Goal: Answer question/provide support

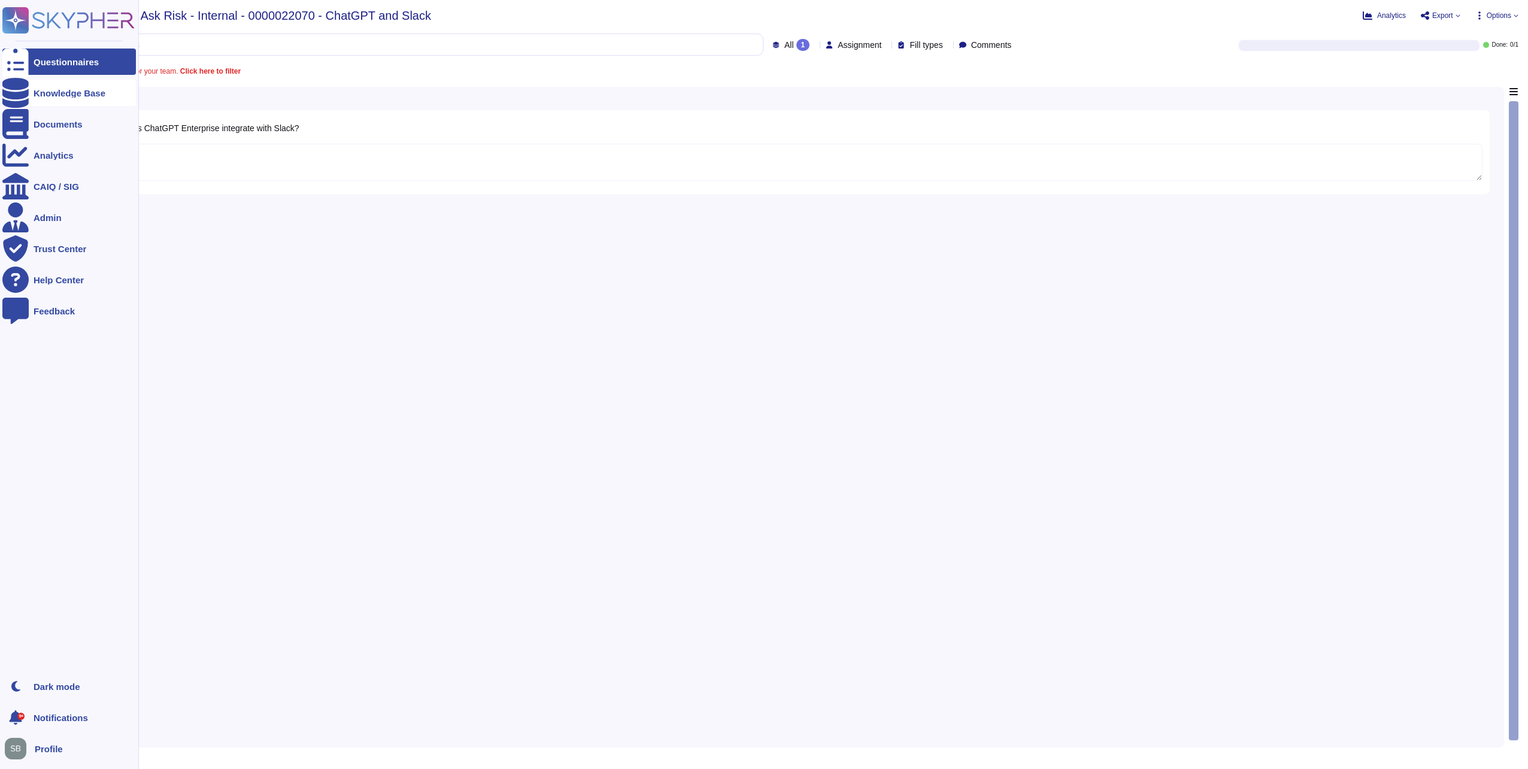
click at [14, 92] on icon at bounding box center [15, 93] width 26 height 30
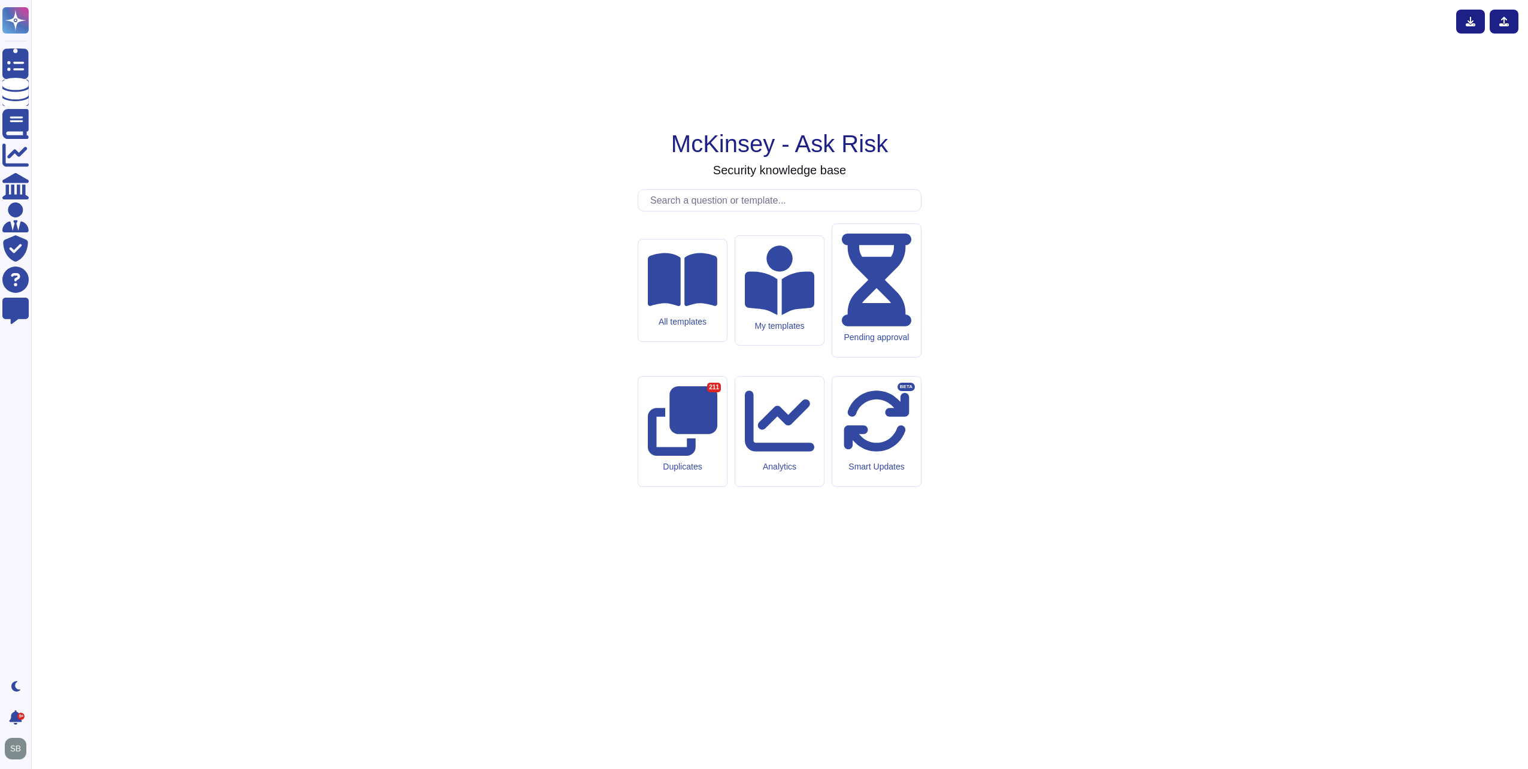
click at [758, 211] on input "text" at bounding box center [782, 200] width 277 height 21
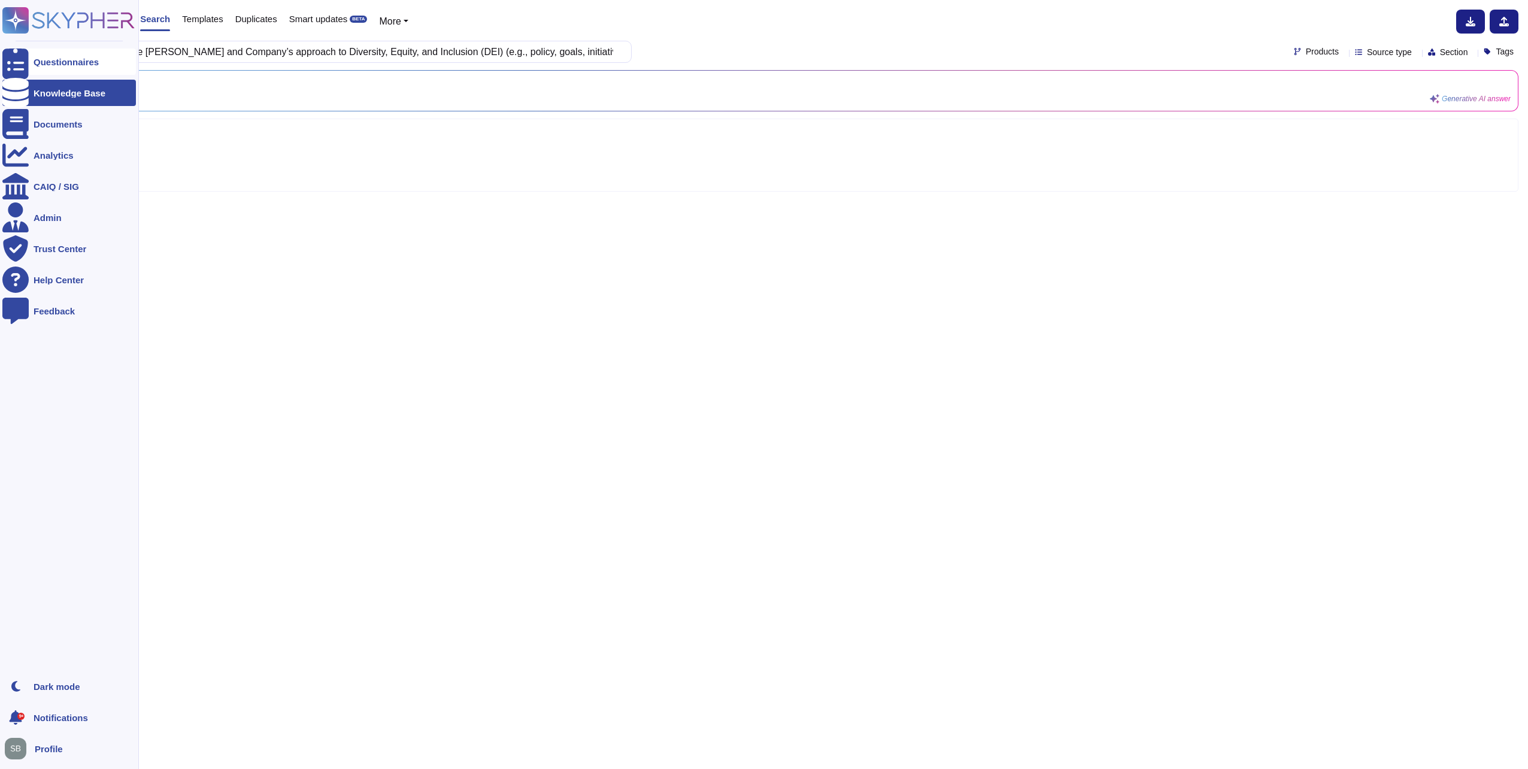
drag, startPoint x: 85, startPoint y: 52, endPoint x: 28, endPoint y: 54, distance: 56.9
click at [32, 54] on div "Knowledge base Search Templates Duplicates Smart updates BETA More 28. Please d…" at bounding box center [779, 384] width 1497 height 769
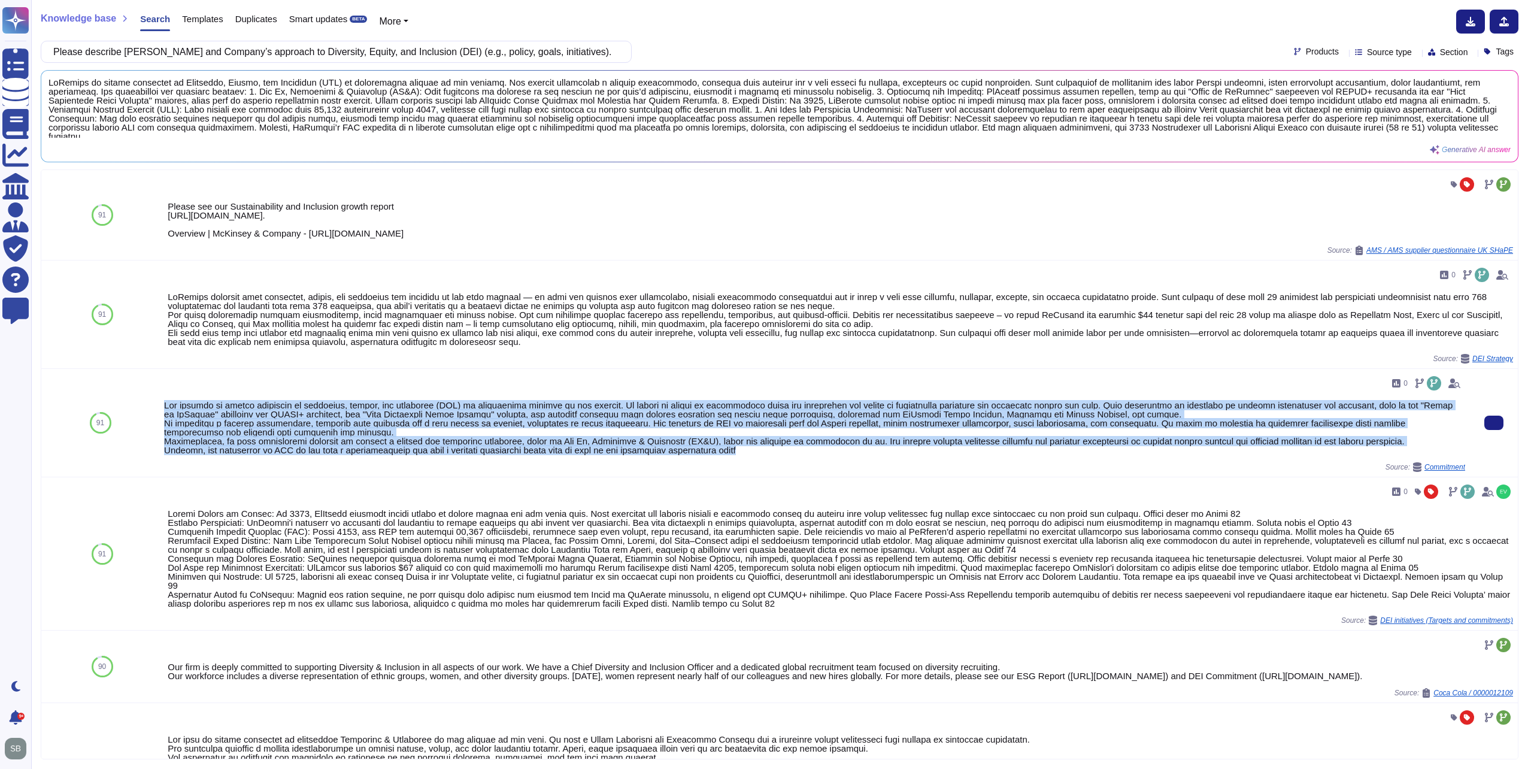
drag, startPoint x: 729, startPoint y: 443, endPoint x: 160, endPoint y: 399, distance: 570.5
click at [160, 399] on div "0 Source: Commitment" at bounding box center [814, 423] width 1311 height 108
copy div "Our company is deeply committed to diversity, equity, and inclusion (DEI) as fu…"
click at [201, 55] on input "Please describe [PERSON_NAME] and Company’s approach to Diversity, Equity, and …" at bounding box center [333, 51] width 572 height 21
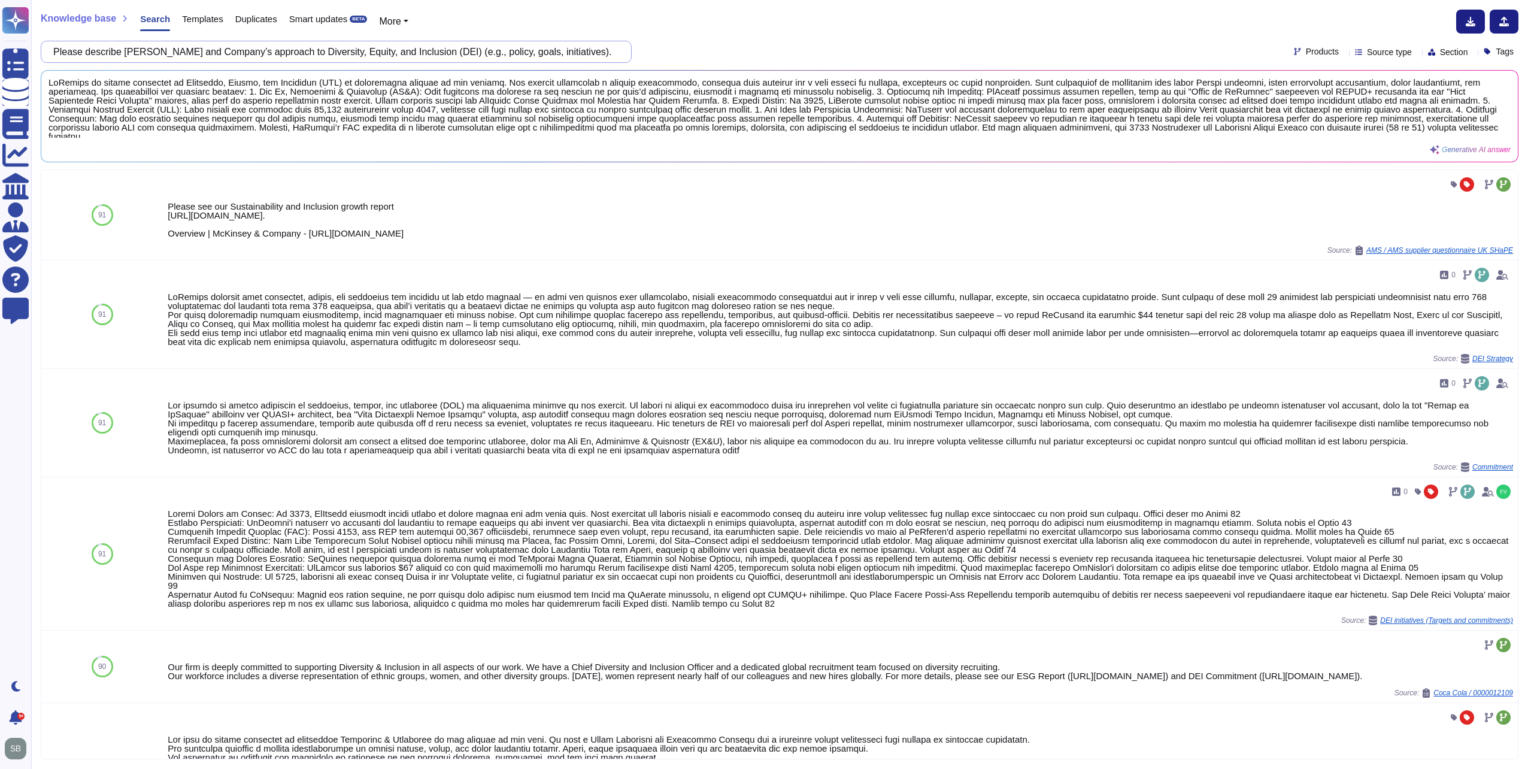
paste input "26. Please describe your ability to produce information and/or books and record…"
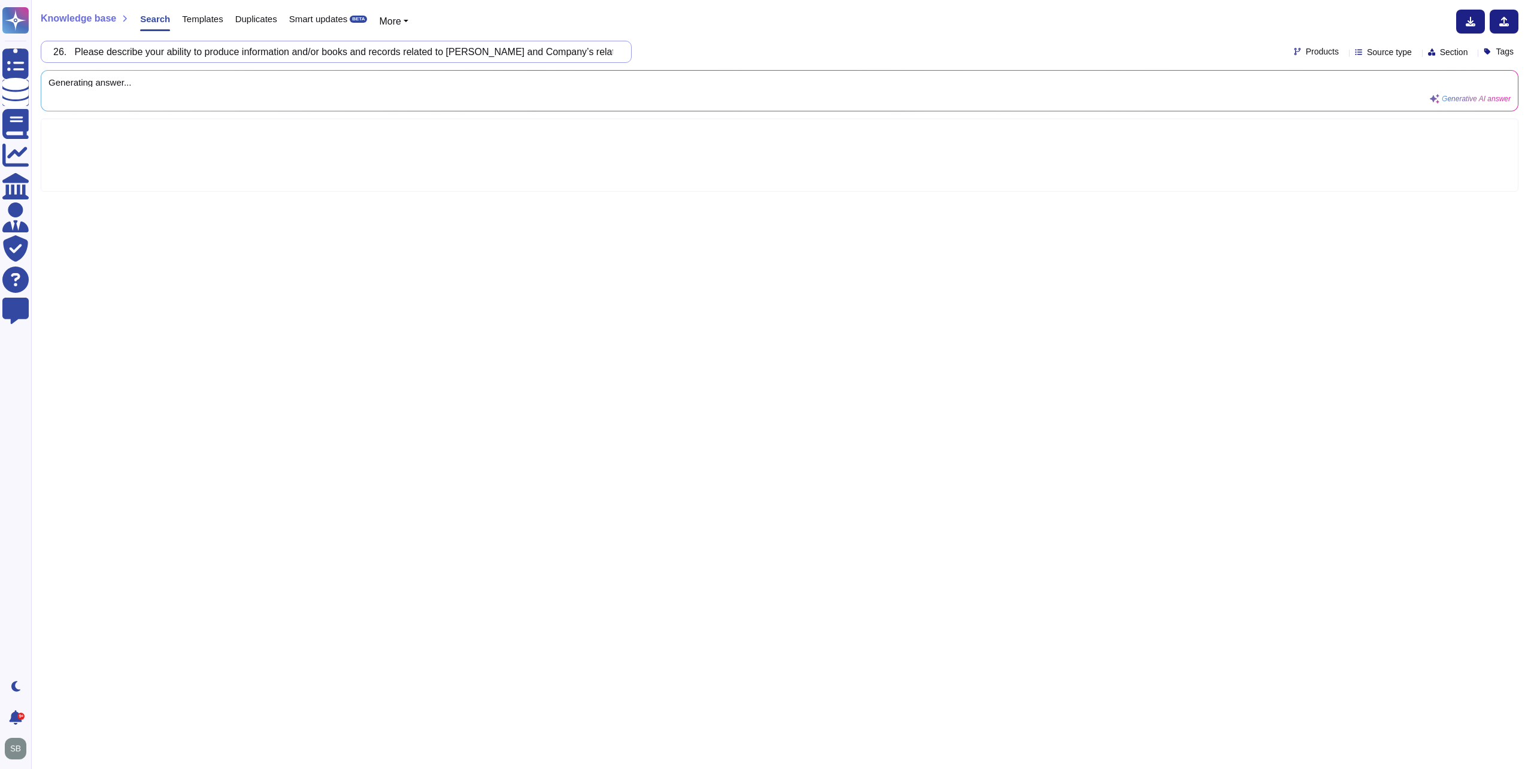
drag, startPoint x: 140, startPoint y: 54, endPoint x: 35, endPoint y: 47, distance: 105.0
click at [35, 47] on div "Knowledge base Search Templates Duplicates Smart updates BETA More 26. Please d…" at bounding box center [779, 384] width 1497 height 769
click at [85, 51] on input "26. Please describe your ability to produce information and/or books and record…" at bounding box center [333, 51] width 572 height 21
drag, startPoint x: 85, startPoint y: 51, endPoint x: 66, endPoint y: 51, distance: 19.2
click at [66, 51] on input "26. Please describe your ability to produce information and/or books and record…" at bounding box center [333, 51] width 572 height 21
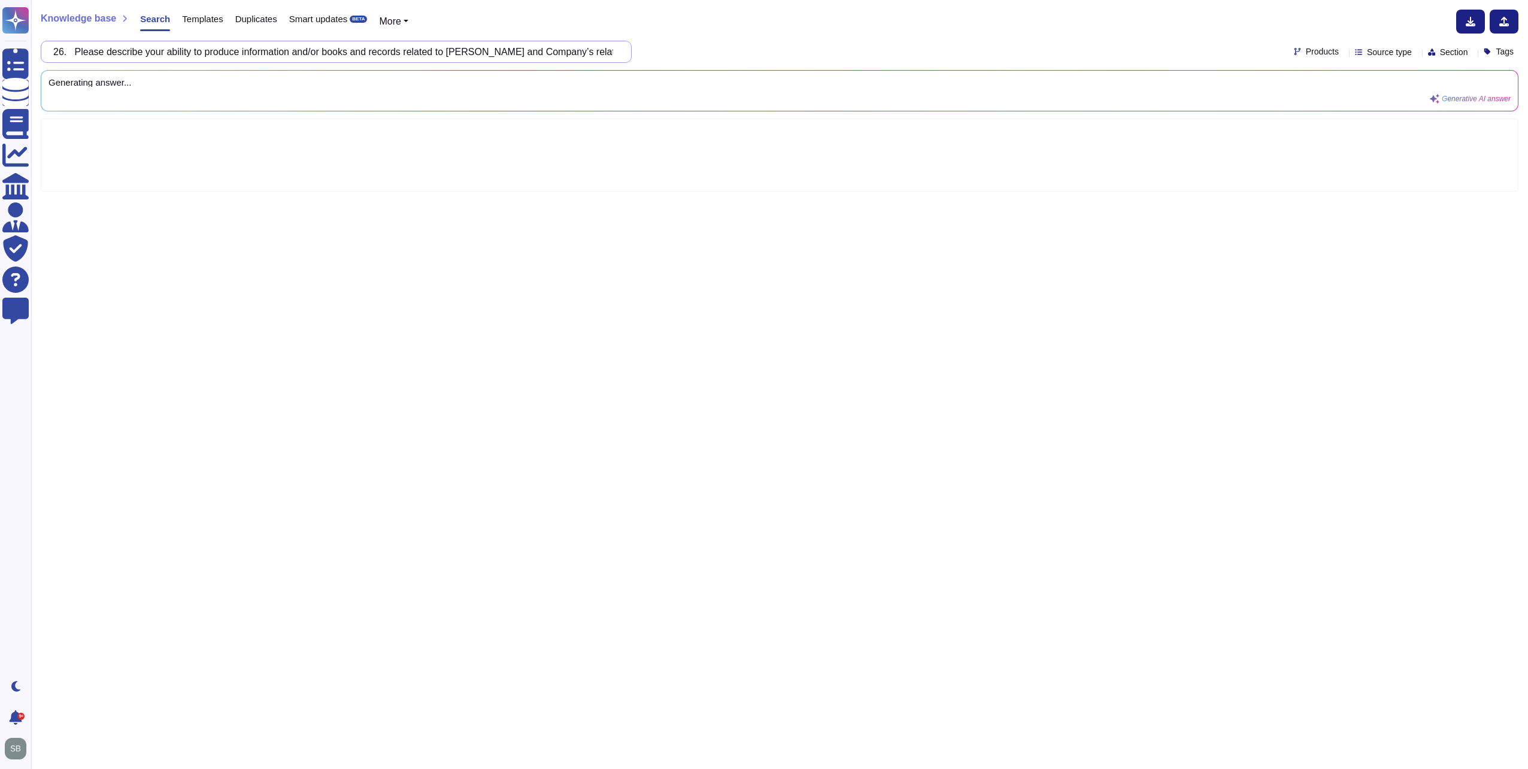
click at [66, 51] on input "26. Please describe your ability to produce information and/or books and record…" at bounding box center [333, 51] width 572 height 21
drag, startPoint x: 64, startPoint y: 47, endPoint x: 86, endPoint y: 48, distance: 21.6
click at [86, 48] on input "26. Please describe your ability to produce information and/or books and record…" at bounding box center [333, 51] width 572 height 21
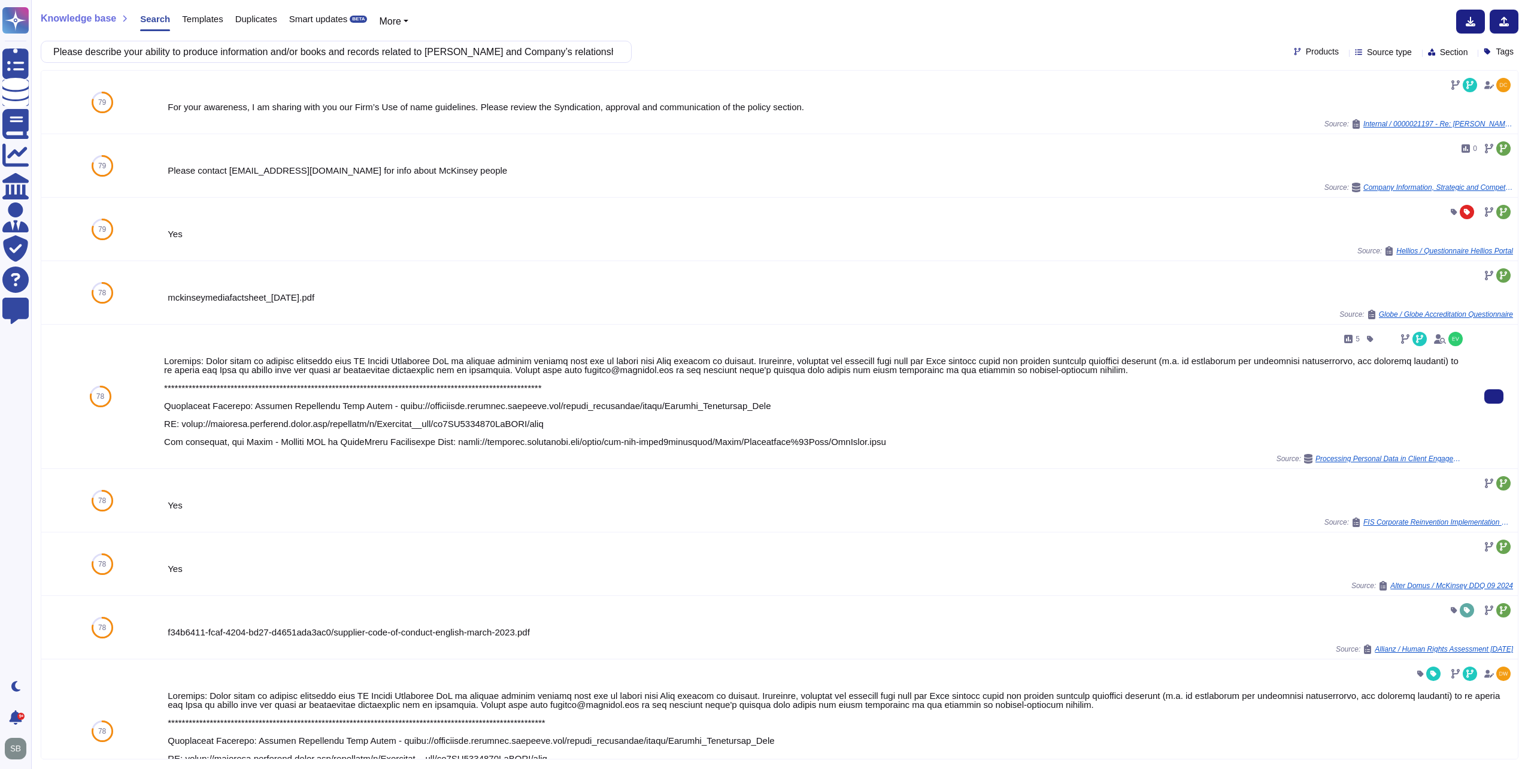
type input "Please describe your ability to produce information and/or books and records re…"
